Goal: Find specific page/section: Find specific page/section

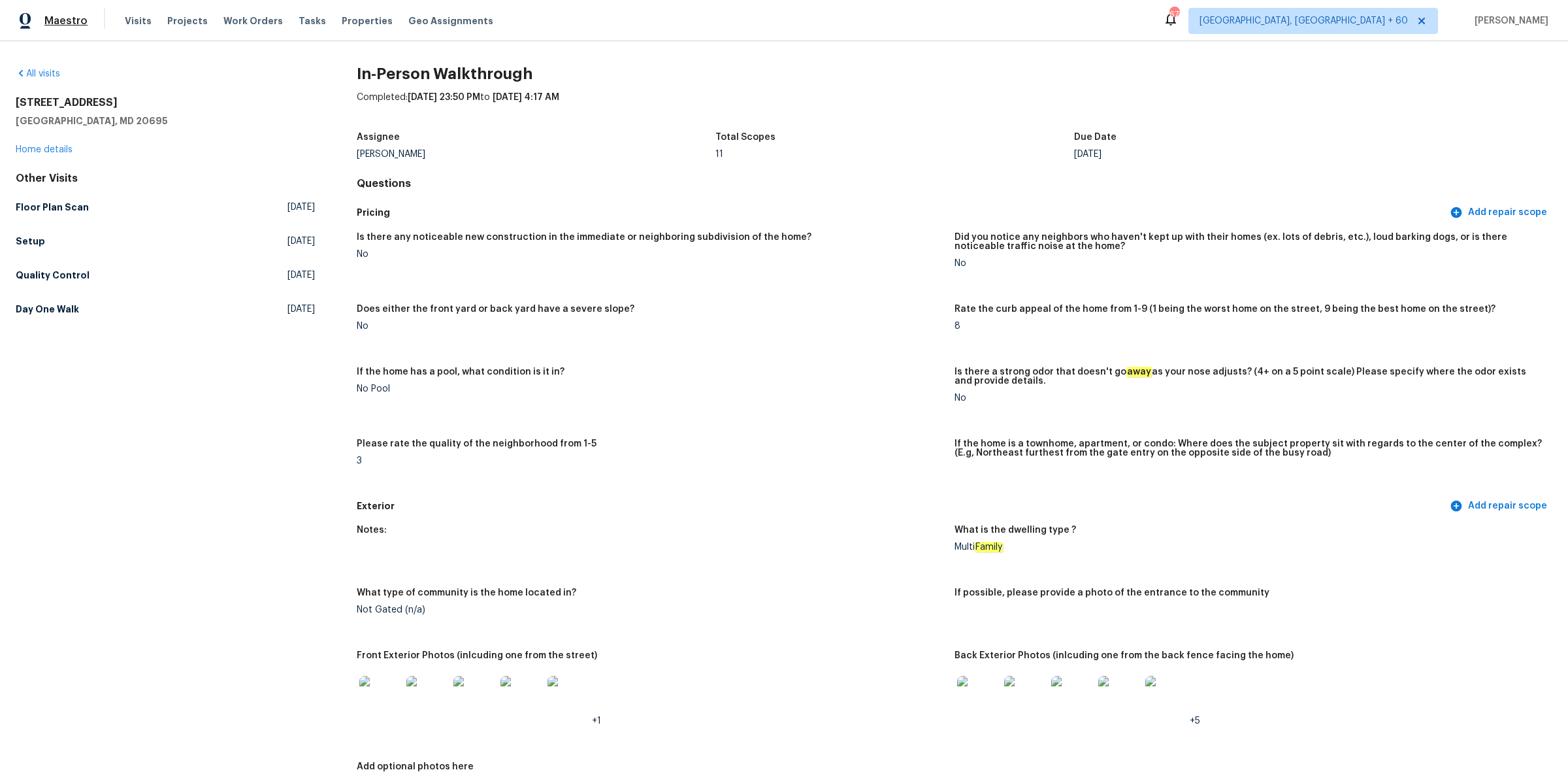
scroll to position [245, 0]
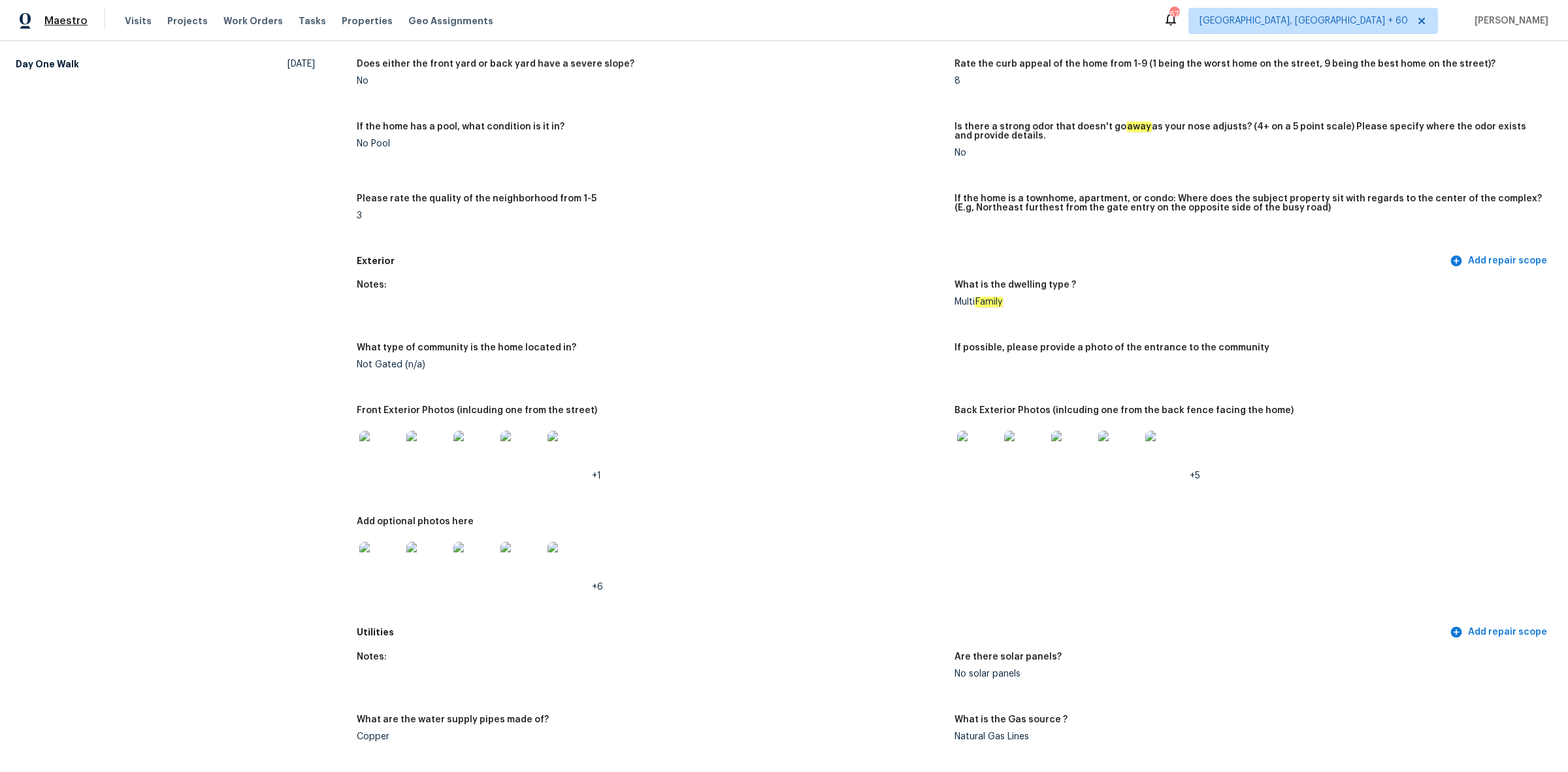
click at [53, 18] on span "Maestro" at bounding box center [66, 21] width 43 height 13
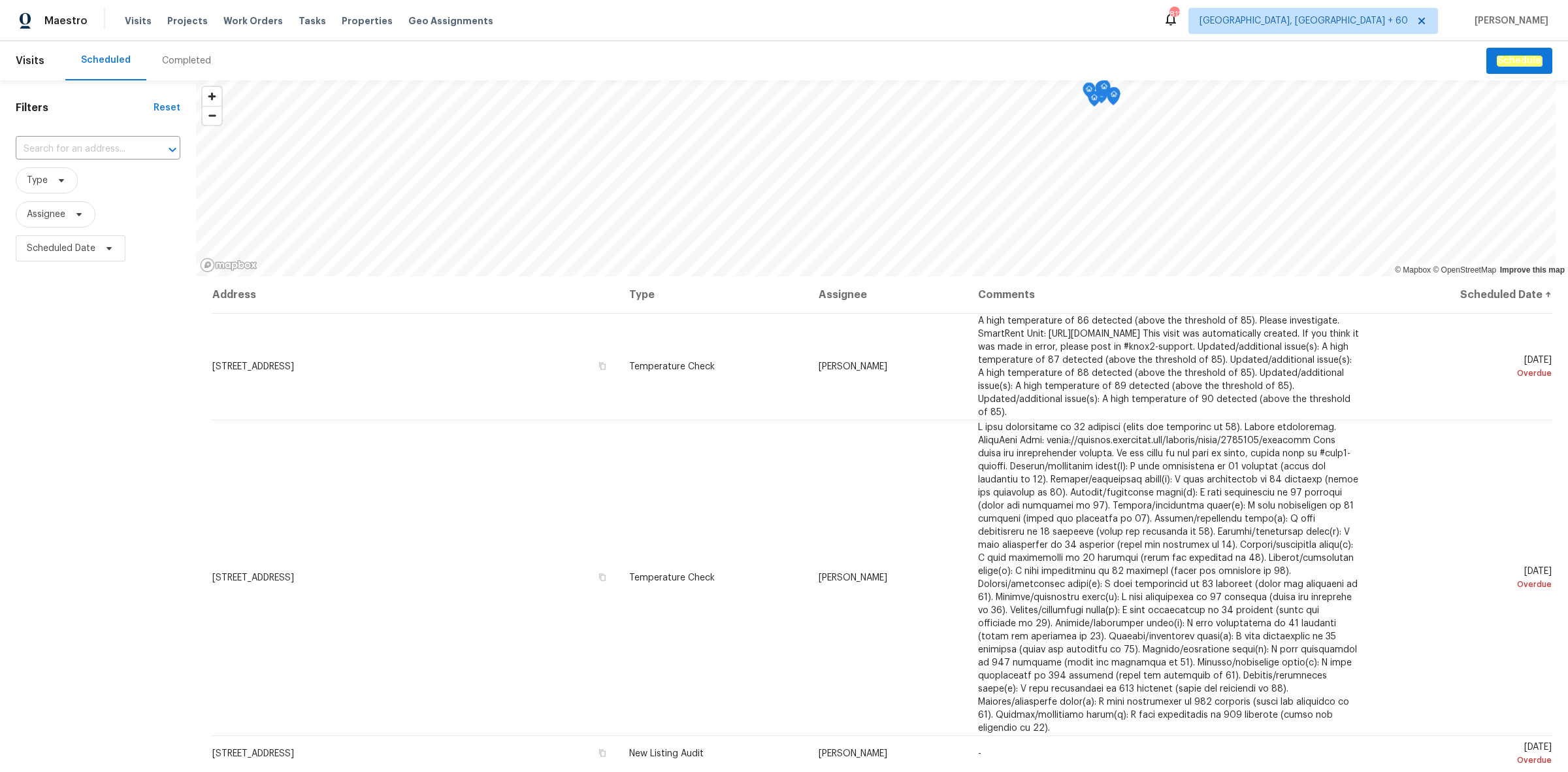
click at [165, 57] on div "Completed" at bounding box center [186, 61] width 49 height 13
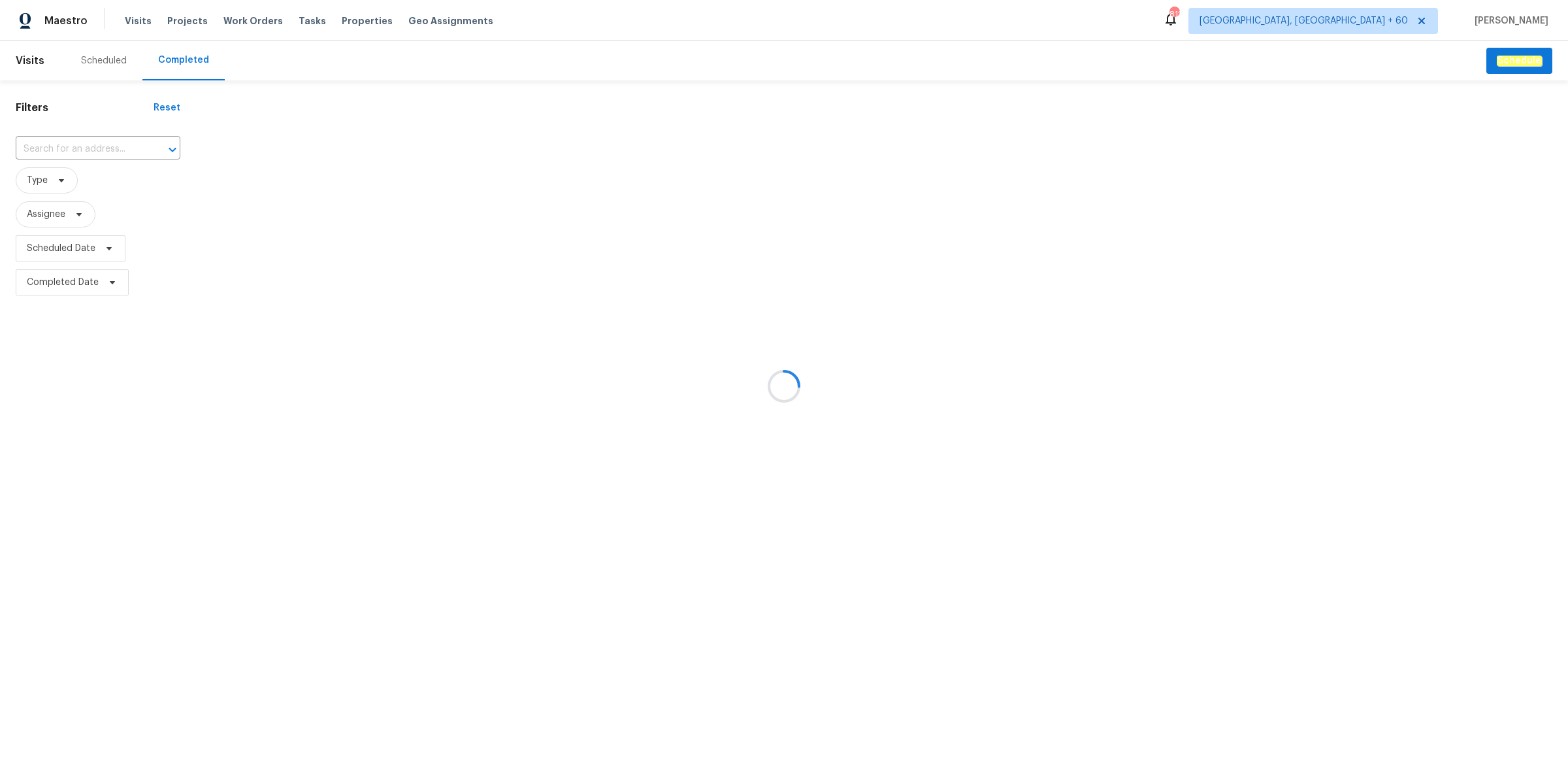
click at [92, 147] on div at bounding box center [784, 386] width 1568 height 772
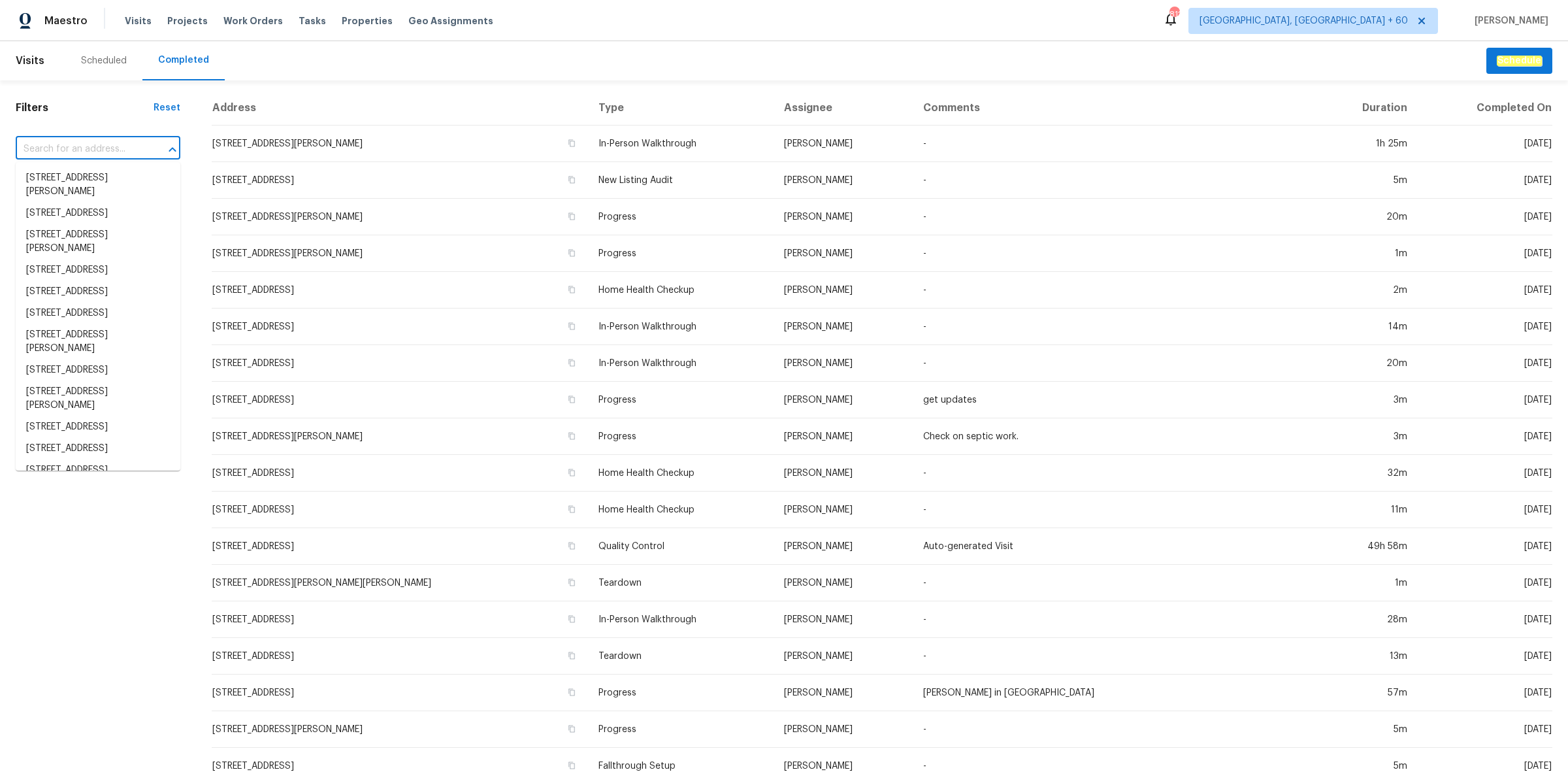
click at [67, 145] on input "text" at bounding box center [80, 149] width 128 height 20
paste input "85 Landlocked Cir, Angier, NC 27501"
type input "85 Landlocked Cir, Angier, NC 27501"
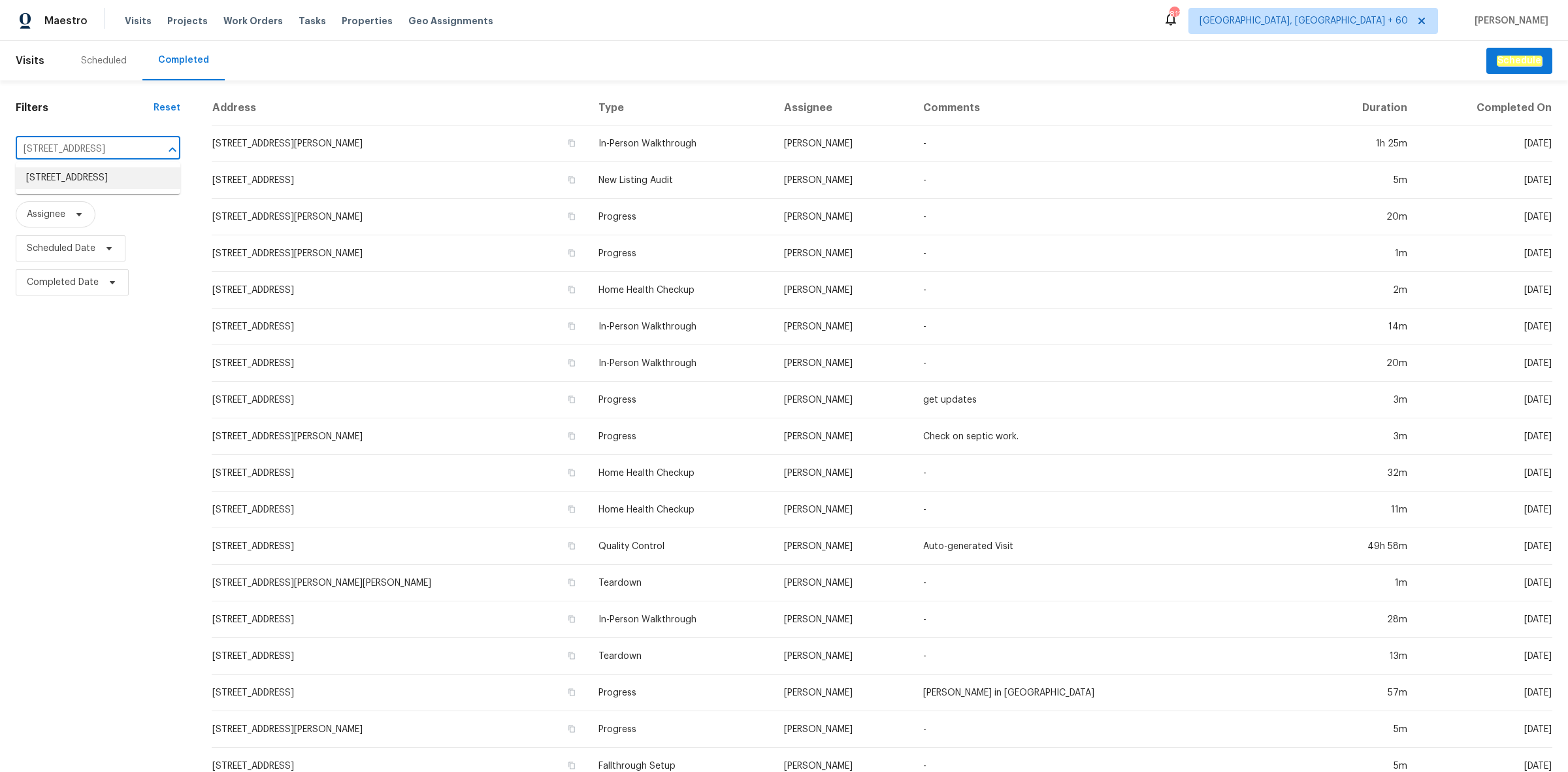
click at [85, 176] on li "85 Landlocked Cir, Angier, NC 27501" at bounding box center [98, 178] width 165 height 22
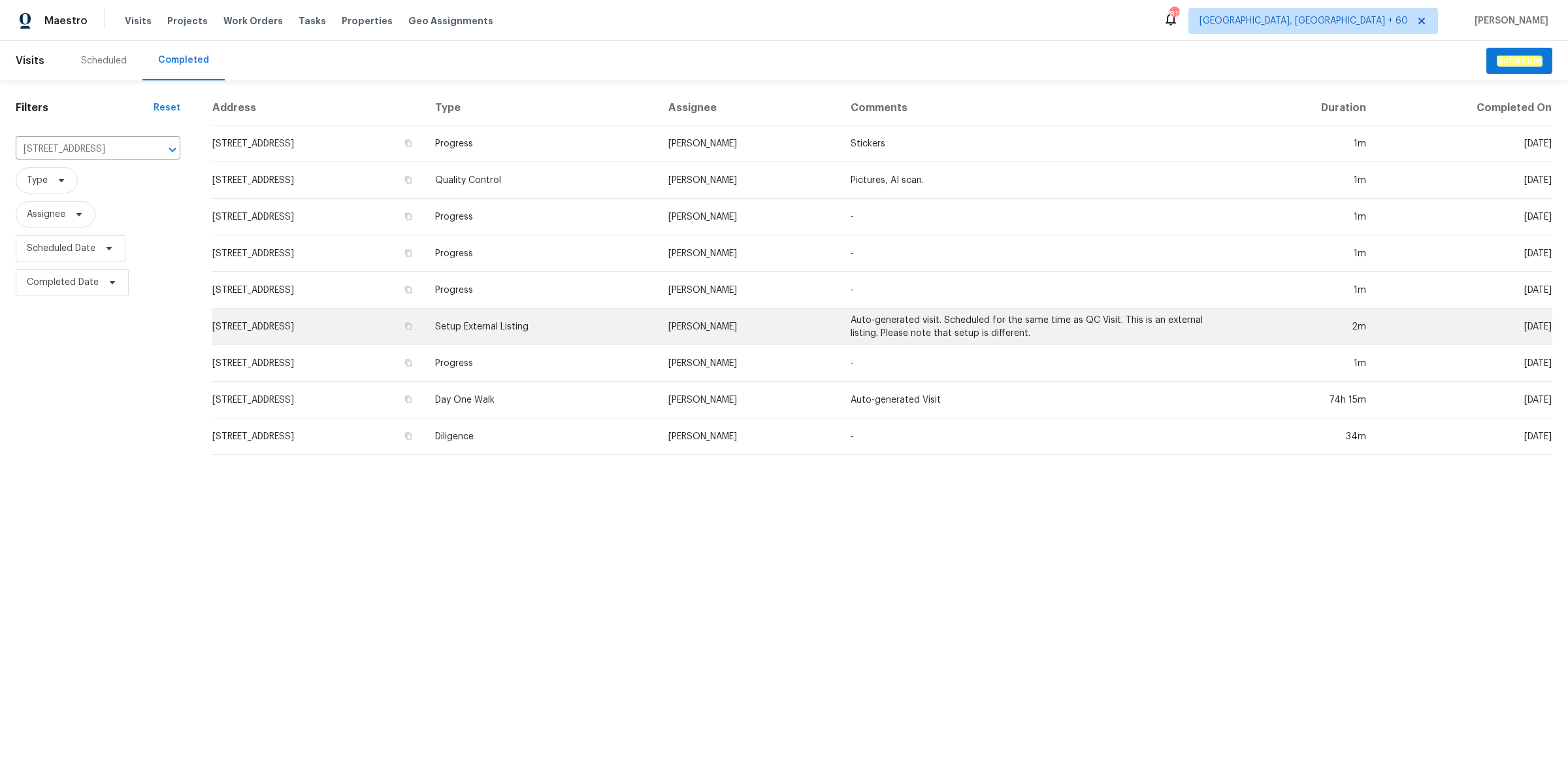
click at [744, 334] on td "Wayne Putnam" at bounding box center [749, 327] width 183 height 37
